Goal: Task Accomplishment & Management: Manage account settings

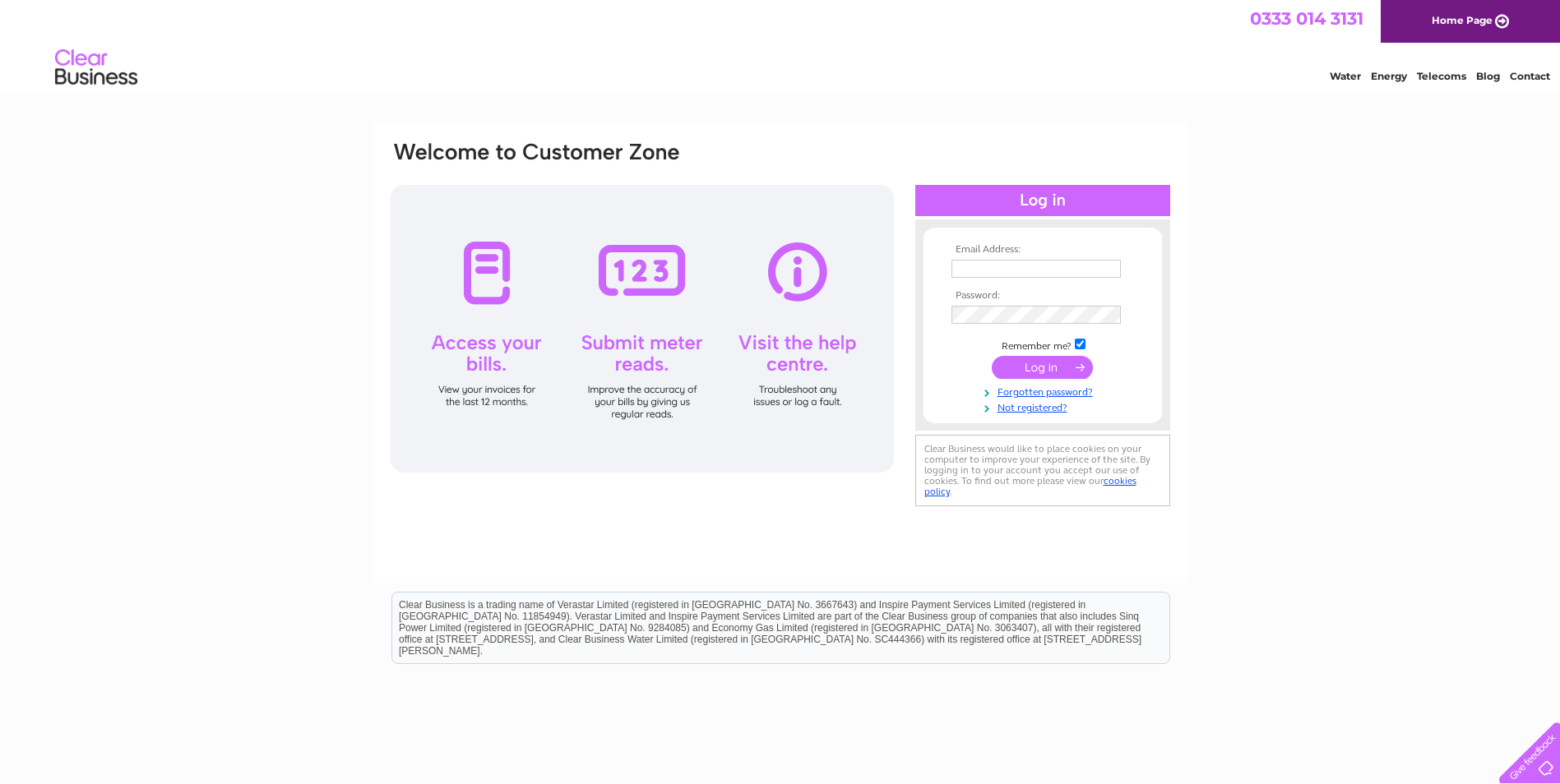
type input "[EMAIL_ADDRESS][DOMAIN_NAME]"
click at [1015, 370] on input "submit" at bounding box center [1041, 368] width 101 height 23
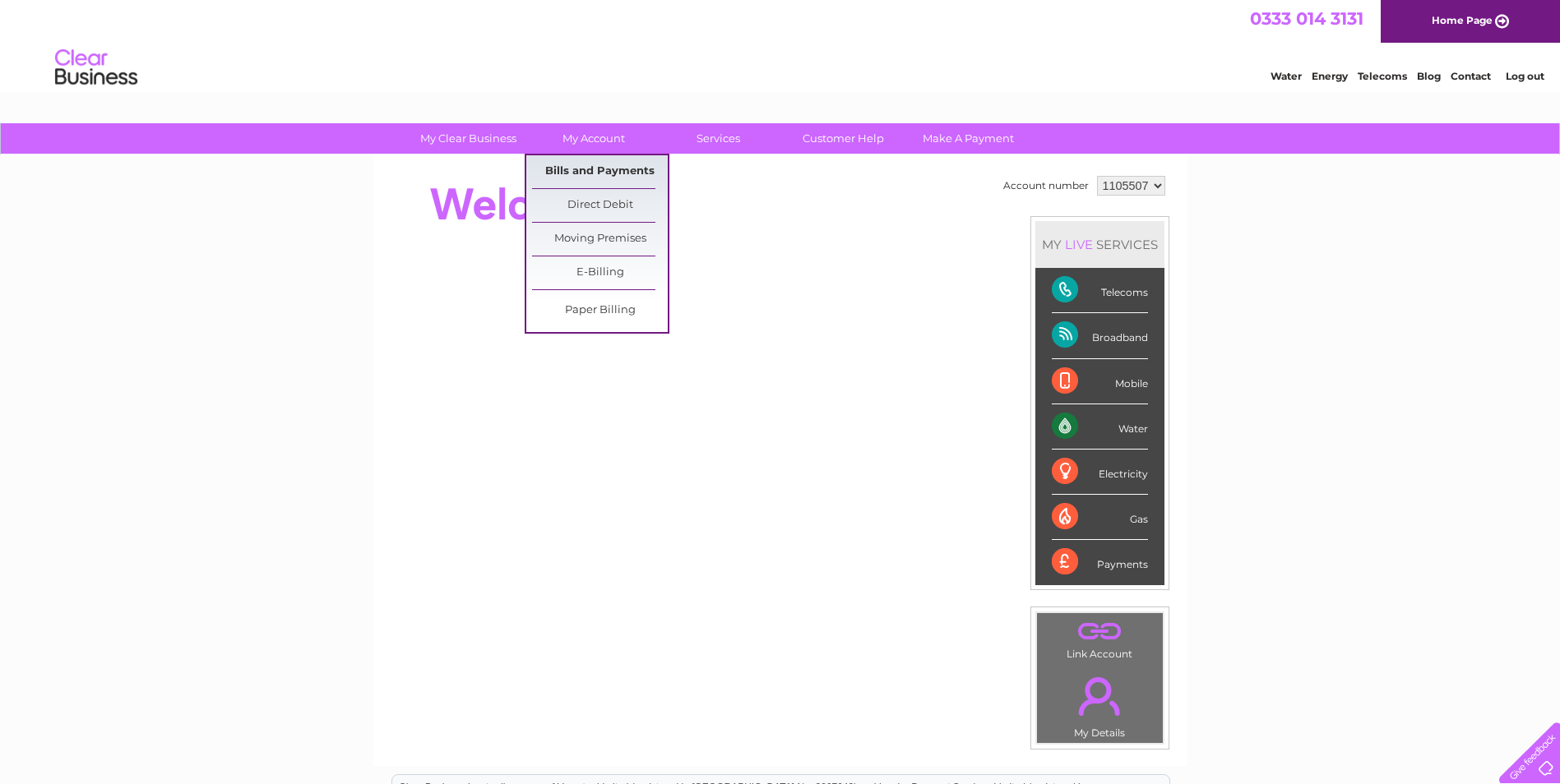
click at [567, 171] on link "Bills and Payments" at bounding box center [599, 172] width 136 height 33
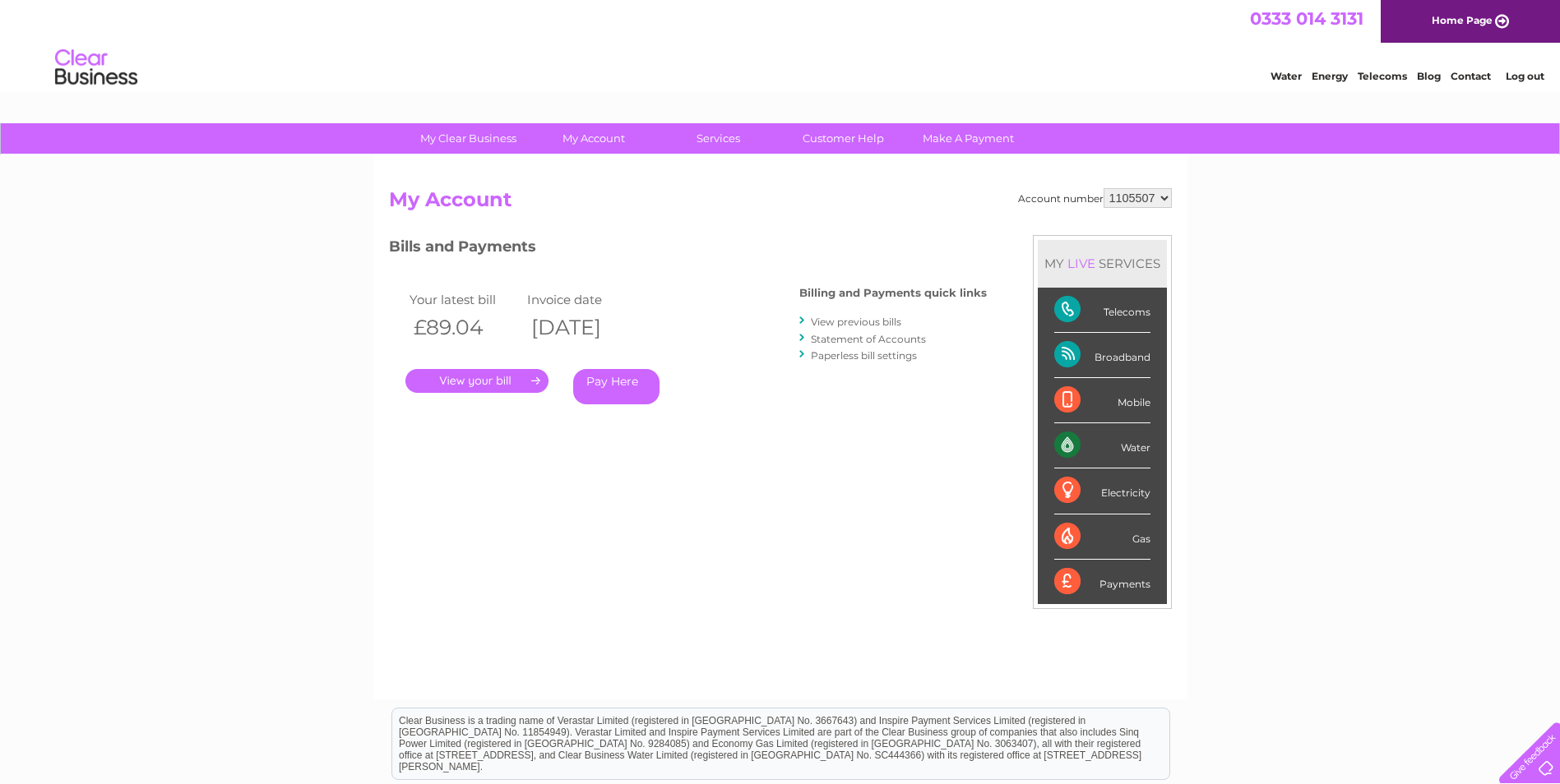
click at [530, 380] on link "." at bounding box center [477, 380] width 143 height 24
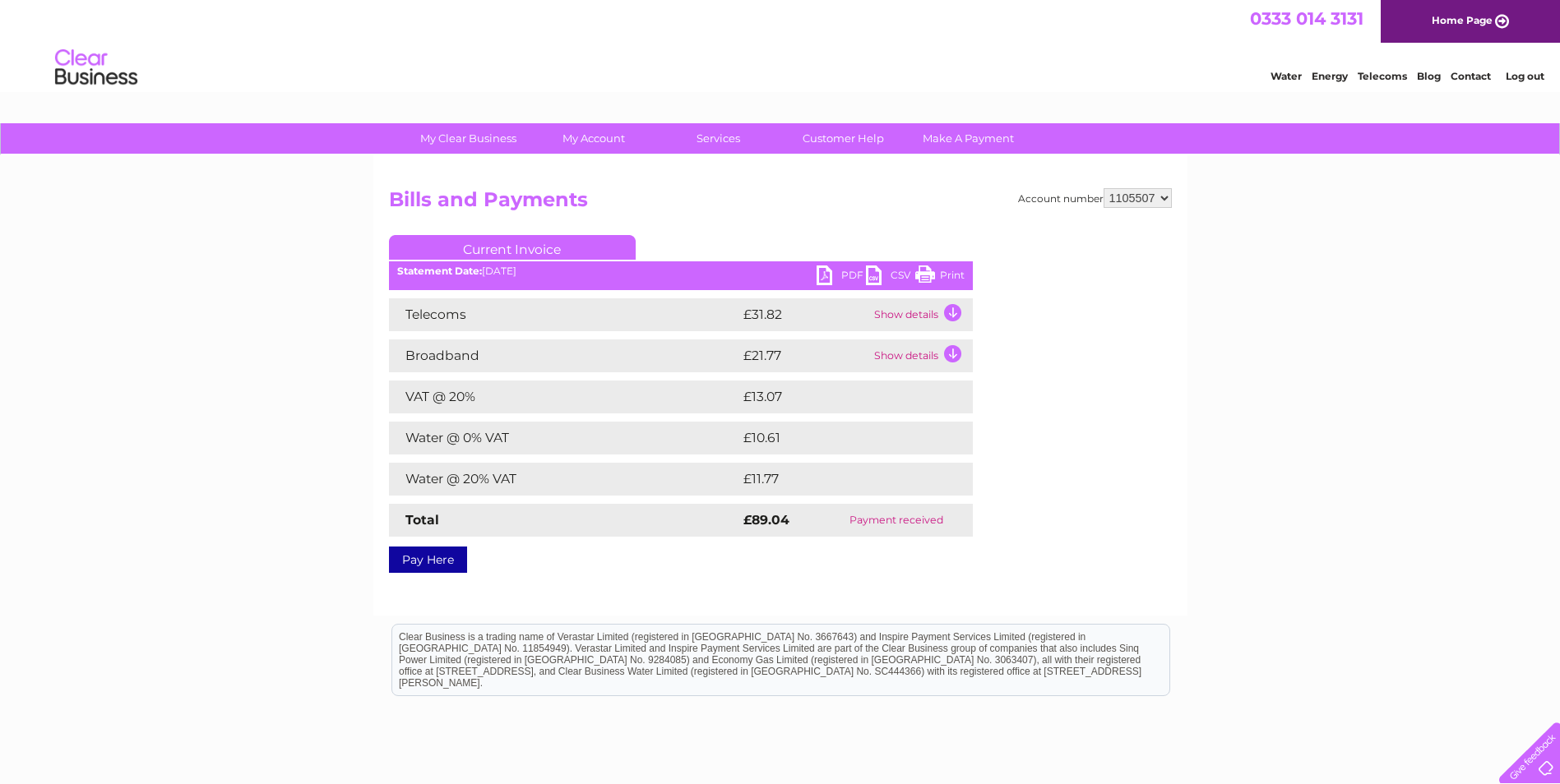
click at [845, 275] on link "PDF" at bounding box center [841, 277] width 49 height 24
